Goal: Information Seeking & Learning: Learn about a topic

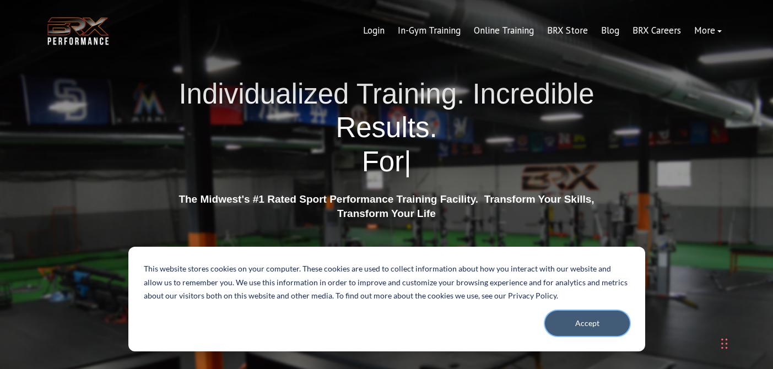
click at [587, 319] on button "Accept" at bounding box center [587, 323] width 85 height 25
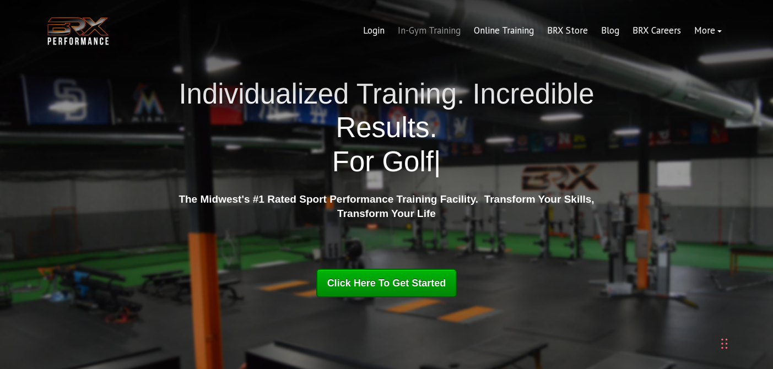
click at [425, 28] on link "In-Gym Training" at bounding box center [429, 31] width 76 height 26
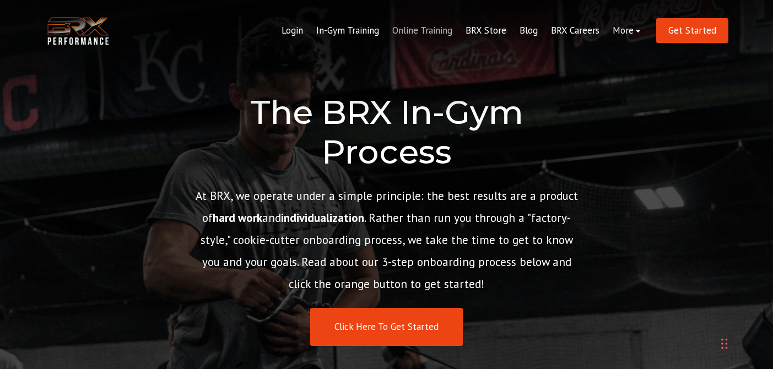
click at [439, 31] on link "Online Training" at bounding box center [422, 31] width 73 height 26
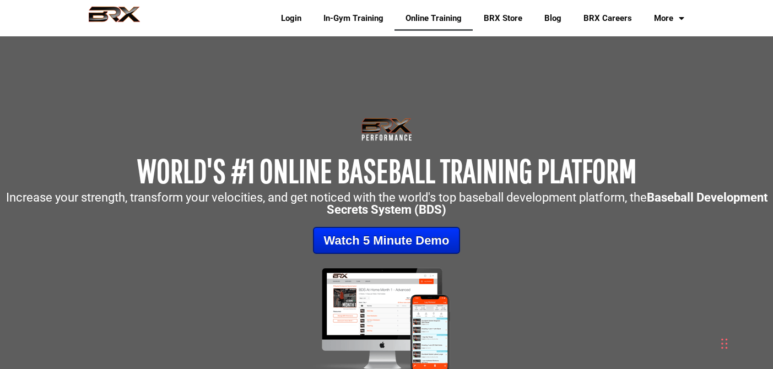
click at [100, 14] on img at bounding box center [114, 18] width 72 height 24
